Goal: Task Accomplishment & Management: Manage account settings

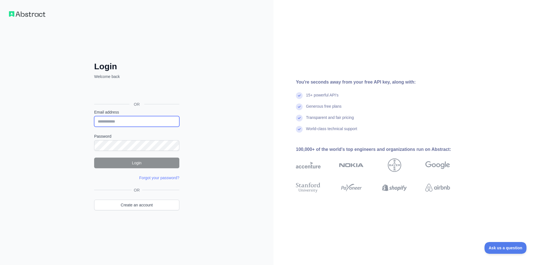
click at [148, 124] on input "Email address" at bounding box center [136, 121] width 85 height 11
paste input "**********"
type input "**********"
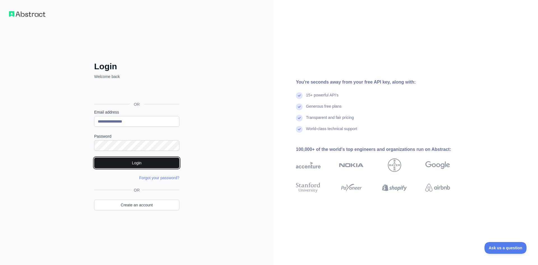
click at [140, 160] on button "Login" at bounding box center [136, 162] width 85 height 11
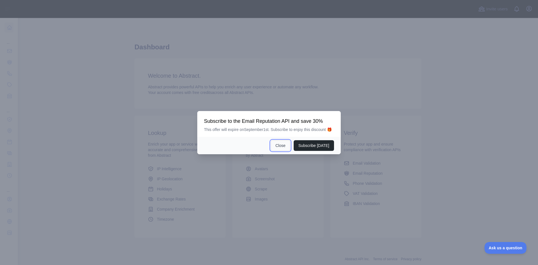
click at [279, 147] on button "Close" at bounding box center [280, 145] width 20 height 11
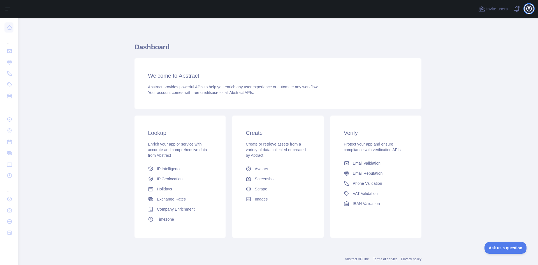
click at [531, 8] on icon "button" at bounding box center [528, 8] width 7 height 7
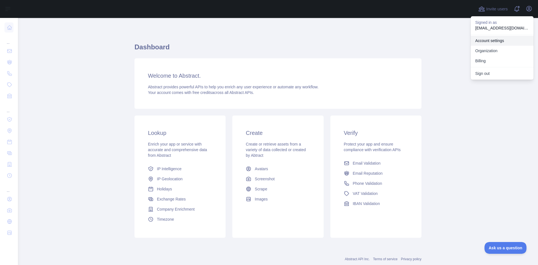
click at [502, 38] on link "Account settings" at bounding box center [501, 41] width 63 height 10
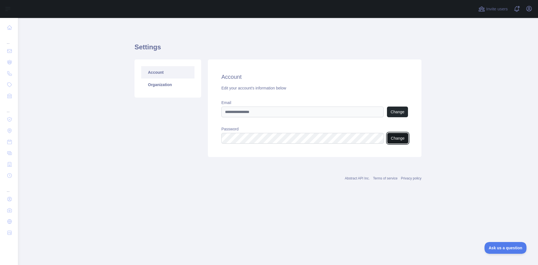
click at [399, 139] on button "Change" at bounding box center [397, 138] width 21 height 11
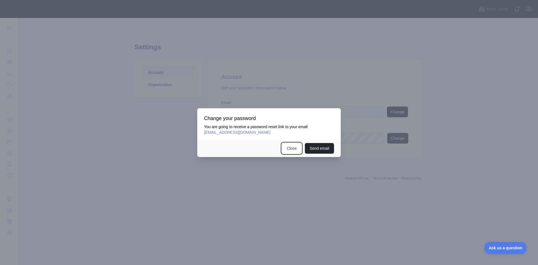
drag, startPoint x: 290, startPoint y: 150, endPoint x: 277, endPoint y: 60, distance: 91.0
click at [290, 150] on button "Close" at bounding box center [292, 148] width 20 height 11
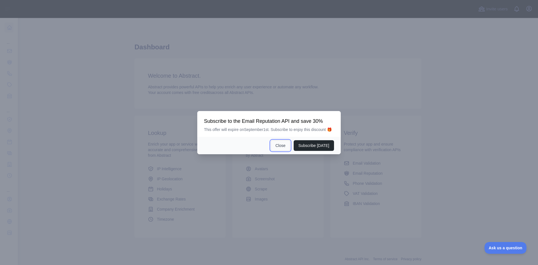
click at [280, 149] on button "Close" at bounding box center [280, 145] width 20 height 11
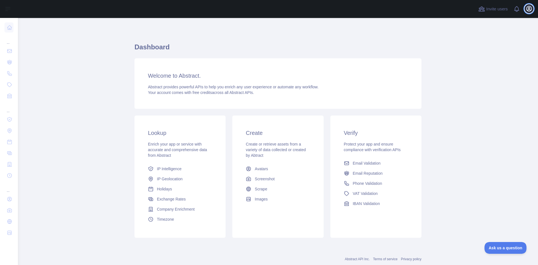
click at [529, 5] on button "Open user menu" at bounding box center [528, 8] width 9 height 9
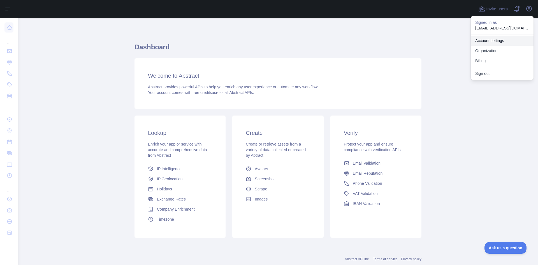
click at [494, 43] on link "Account settings" at bounding box center [501, 41] width 63 height 10
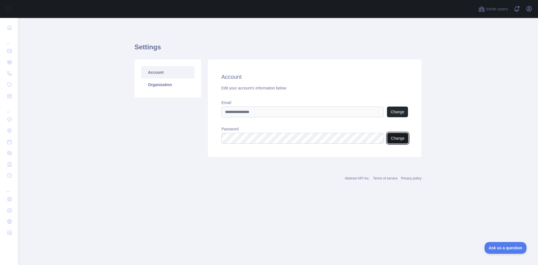
click at [390, 138] on button "Change" at bounding box center [397, 138] width 21 height 11
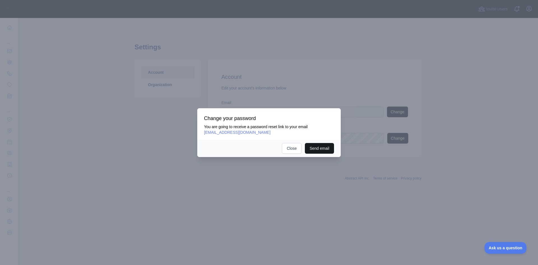
click at [318, 150] on button "Send email" at bounding box center [319, 148] width 29 height 11
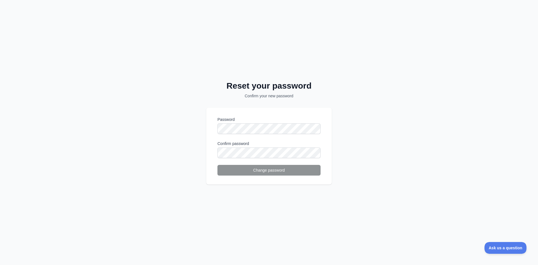
click at [251, 120] on label "Password" at bounding box center [268, 119] width 103 height 6
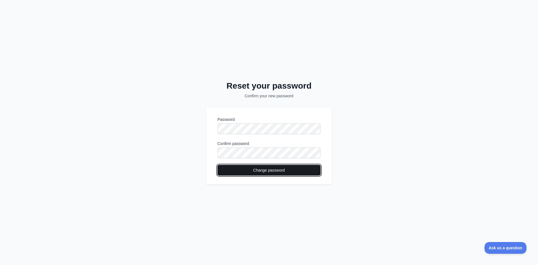
click at [262, 167] on button "Change password" at bounding box center [268, 170] width 103 height 11
